Goal: Transaction & Acquisition: Purchase product/service

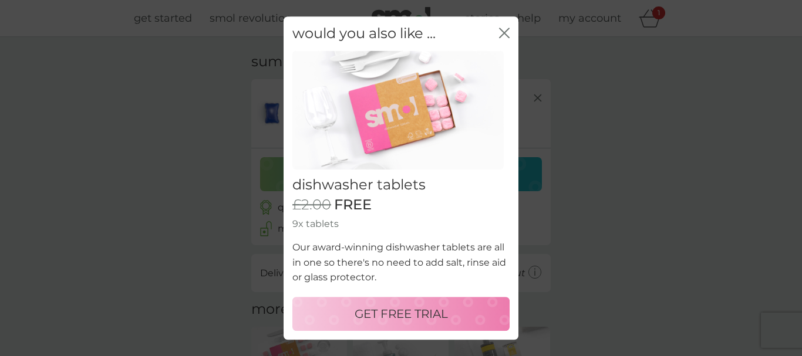
click at [415, 316] on p "GET FREE TRIAL" at bounding box center [401, 314] width 93 height 19
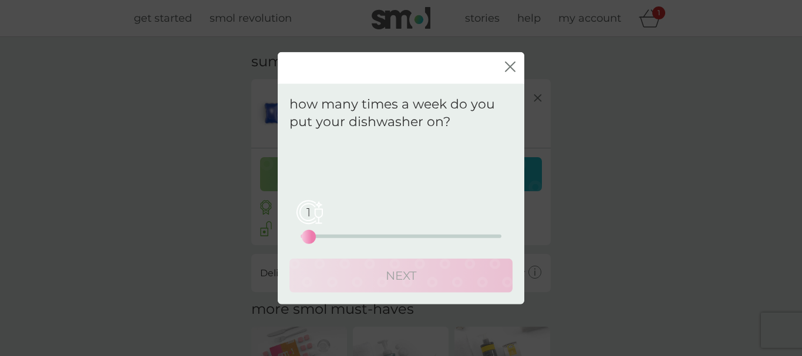
click at [307, 237] on div "1" at bounding box center [308, 237] width 5 height 5
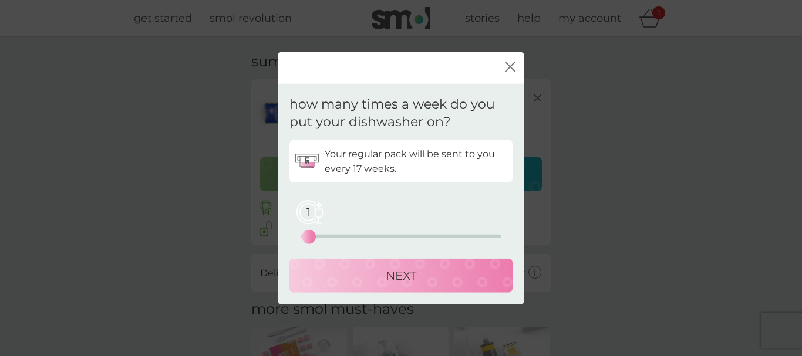
click at [378, 277] on div "NEXT" at bounding box center [401, 276] width 200 height 19
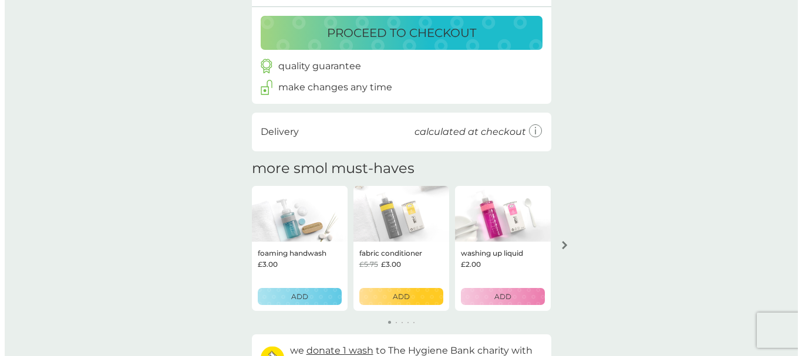
scroll to position [236, 0]
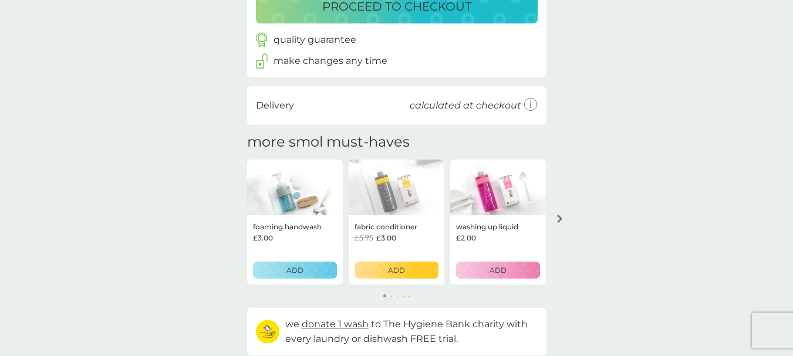
click at [562, 220] on icon "arrow right" at bounding box center [559, 219] width 5 height 8
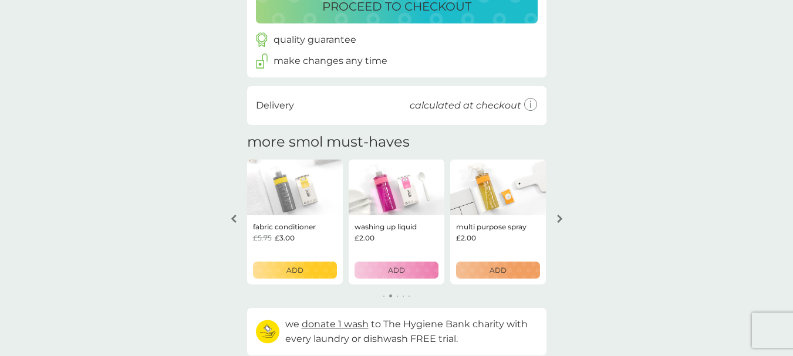
click at [400, 273] on p "ADD" at bounding box center [396, 270] width 17 height 11
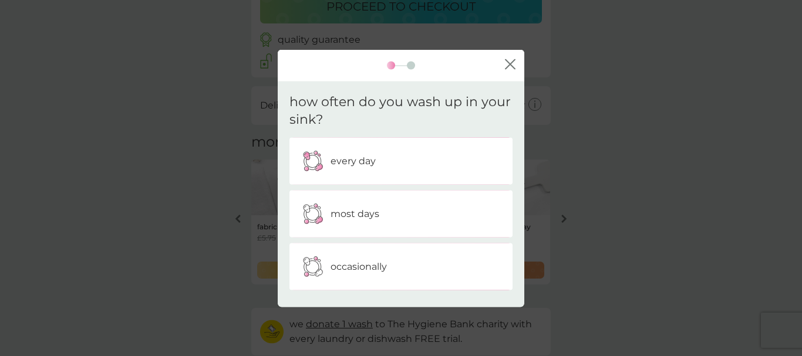
click at [398, 217] on div "most days" at bounding box center [401, 214] width 206 height 29
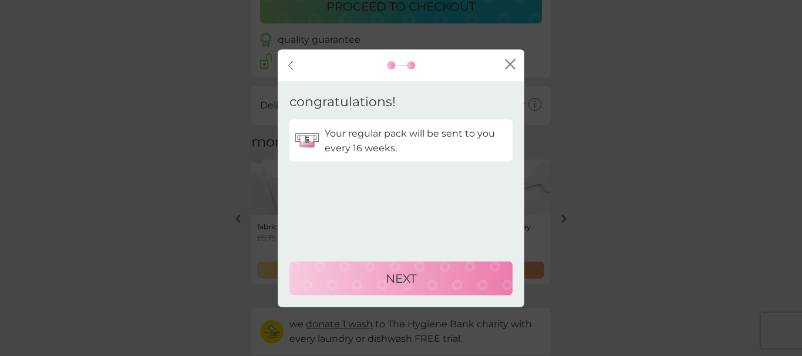
click at [395, 275] on p "NEXT" at bounding box center [401, 278] width 31 height 19
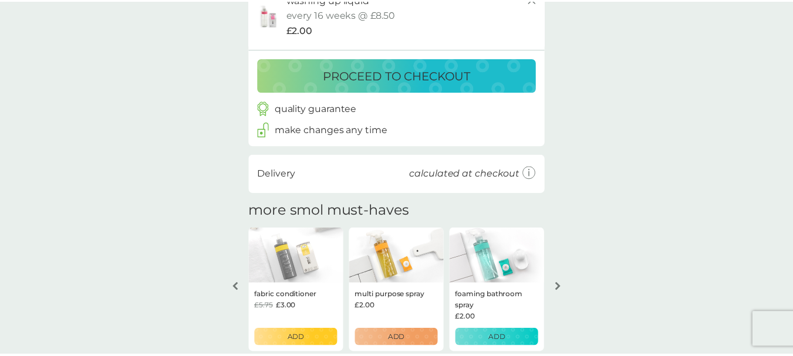
scroll to position [305, 0]
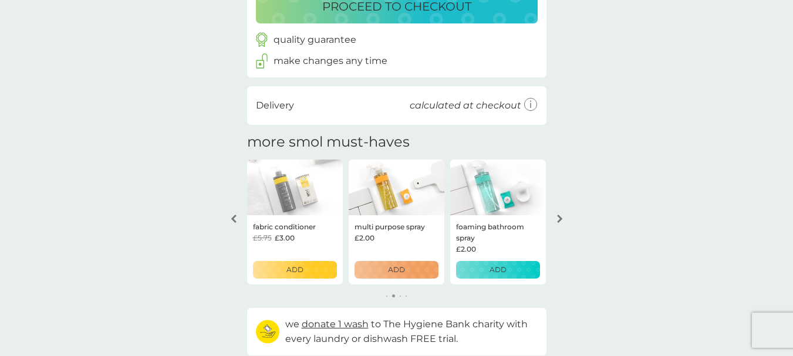
click at [235, 218] on icon "arrow left" at bounding box center [234, 219] width 6 height 8
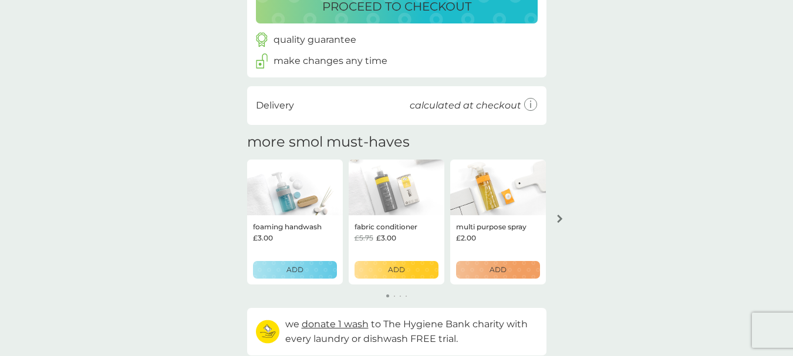
click at [557, 211] on button "arrow right" at bounding box center [560, 218] width 20 height 21
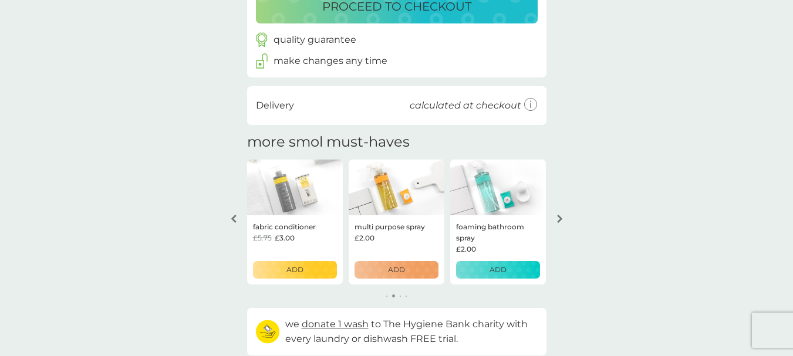
click at [557, 211] on button "arrow right" at bounding box center [560, 218] width 20 height 21
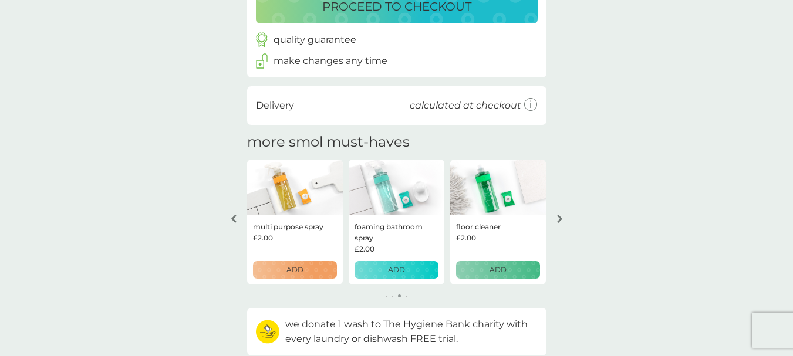
click at [557, 211] on button "arrow right" at bounding box center [560, 218] width 20 height 21
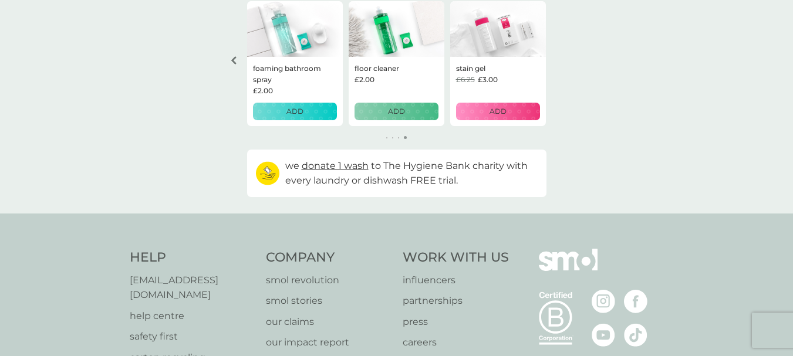
scroll to position [0, 0]
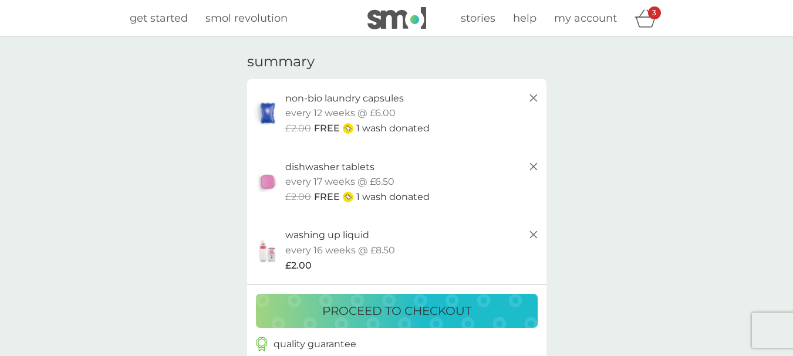
click at [380, 301] on button "proceed to checkout" at bounding box center [397, 311] width 282 height 34
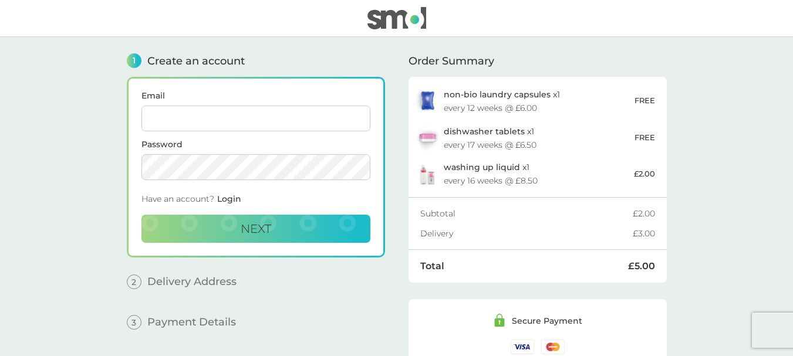
click at [265, 123] on input "Email" at bounding box center [256, 119] width 229 height 26
type input "karolina.mozel09@thg.com"
click at [260, 225] on span "Next" at bounding box center [256, 229] width 31 height 14
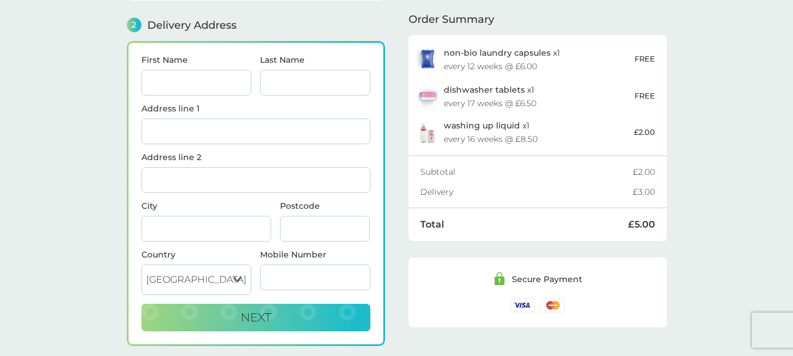
scroll to position [144, 0]
click at [174, 83] on input "First Name" at bounding box center [197, 82] width 110 height 26
type input "[PERSON_NAME]"
click at [288, 80] on input "Last Name" at bounding box center [315, 82] width 110 height 26
type input "Mozel"
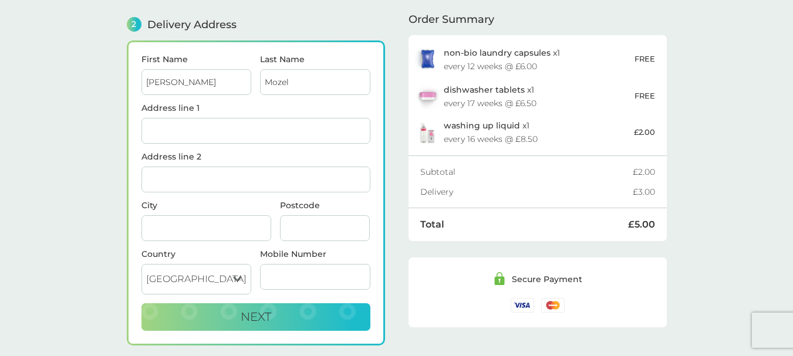
click at [255, 122] on input "Address line 1" at bounding box center [256, 131] width 229 height 26
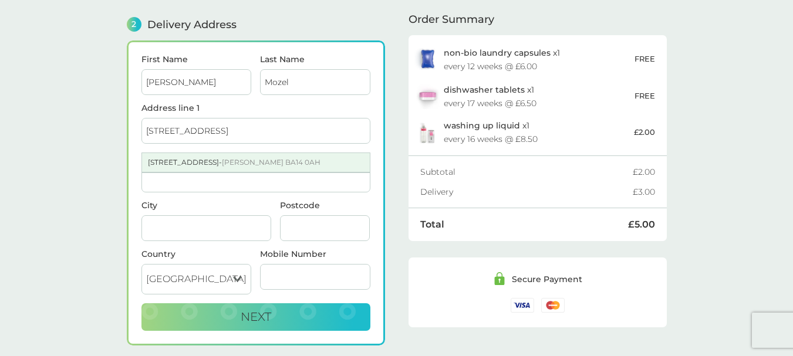
click at [270, 159] on span "Trowbridge BA14 0AH" at bounding box center [271, 162] width 99 height 9
type input "[STREET_ADDRESS]"
type input "[GEOGRAPHIC_DATA]"
type input "BA14 0AH"
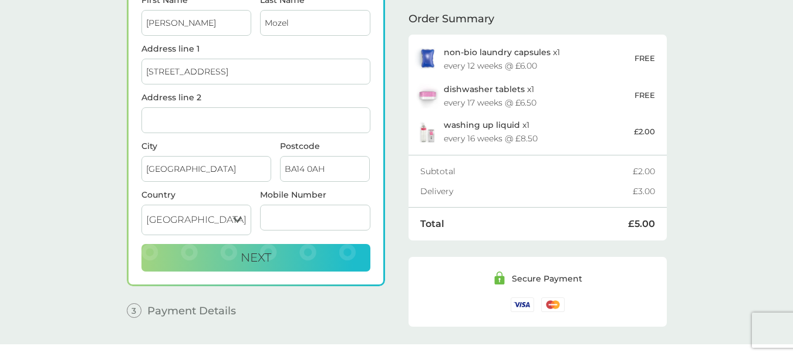
scroll to position [204, 0]
click at [281, 263] on button "Next" at bounding box center [256, 258] width 229 height 28
type input "07444241323"
click at [288, 257] on button "Next" at bounding box center [256, 258] width 229 height 28
checkbox input "true"
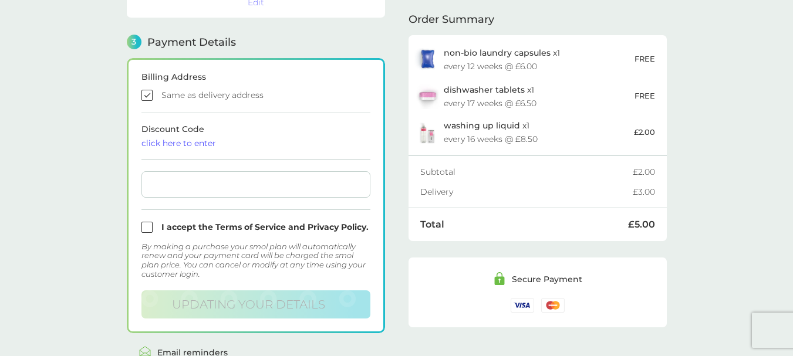
scroll to position [325, 0]
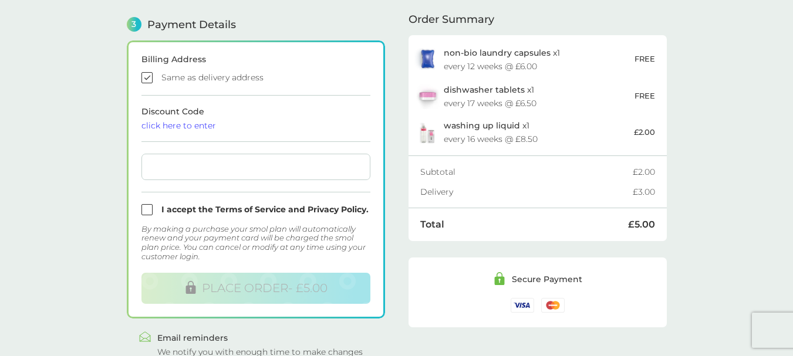
click at [147, 207] on input "checkbox" at bounding box center [256, 209] width 229 height 11
checkbox input "true"
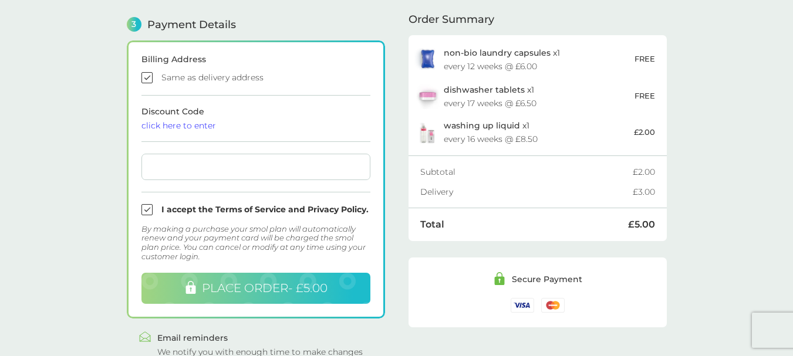
click at [248, 278] on button "PLACE ORDER - £5.00" at bounding box center [256, 288] width 229 height 31
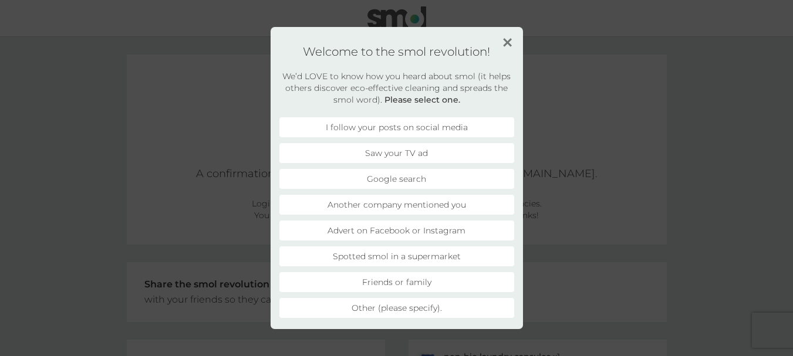
scroll to position [6, 0]
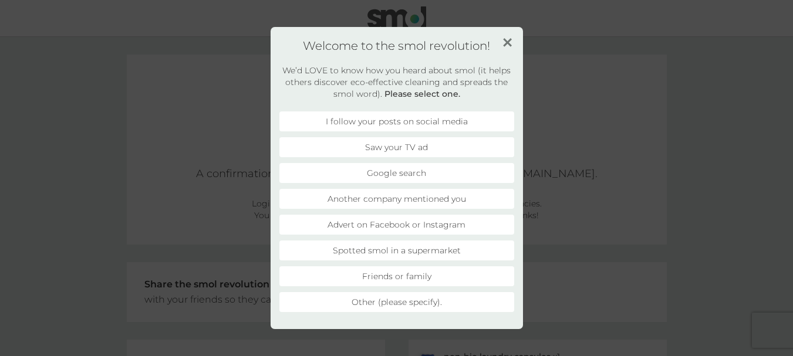
click at [508, 43] on img at bounding box center [507, 42] width 9 height 9
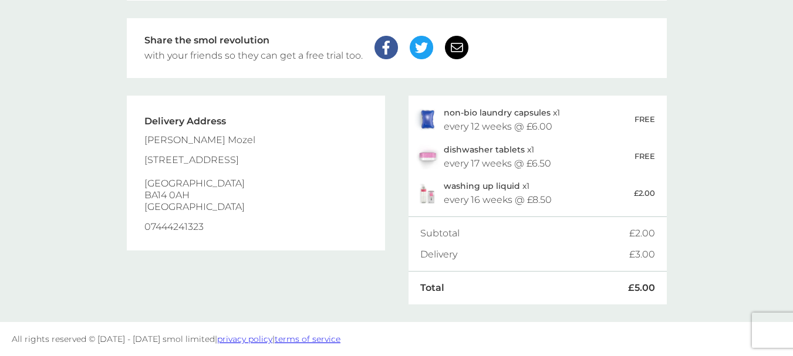
scroll to position [0, 0]
